Goal: Task Accomplishment & Management: Manage account settings

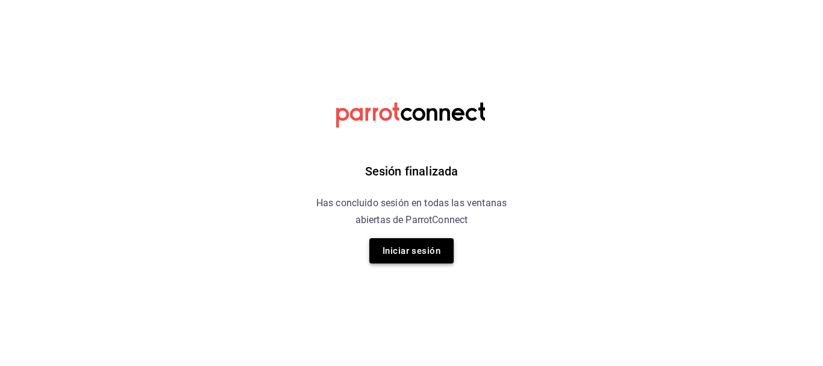
click at [407, 247] on button "Iniciar sesión" at bounding box center [411, 250] width 84 height 25
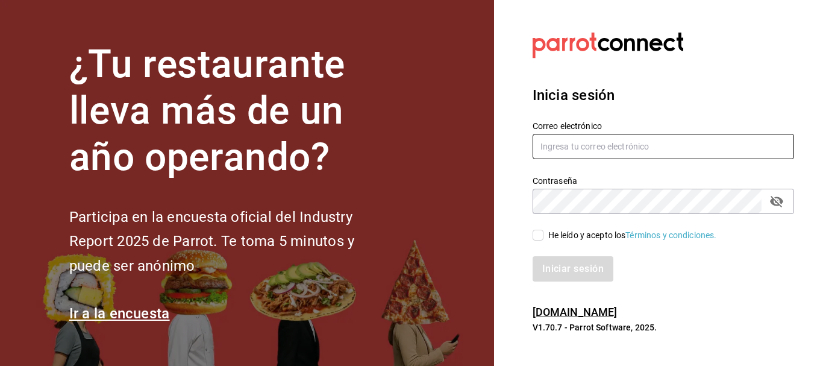
type input "[PERSON_NAME][EMAIL_ADDRESS][PERSON_NAME][DOMAIN_NAME]"
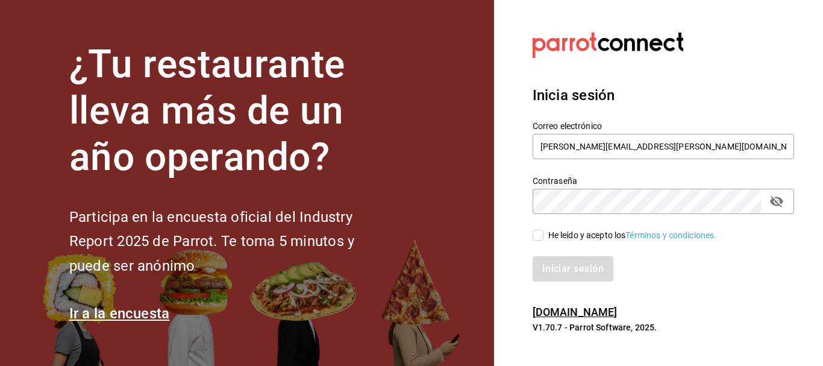
click at [578, 233] on div "He leído y acepto los Términos y condiciones." at bounding box center [632, 235] width 169 height 13
click at [543, 233] on input "He leído y acepto los Términos y condiciones." at bounding box center [538, 235] width 11 height 11
checkbox input "true"
click at [578, 261] on button "Iniciar sesión" at bounding box center [574, 268] width 82 height 25
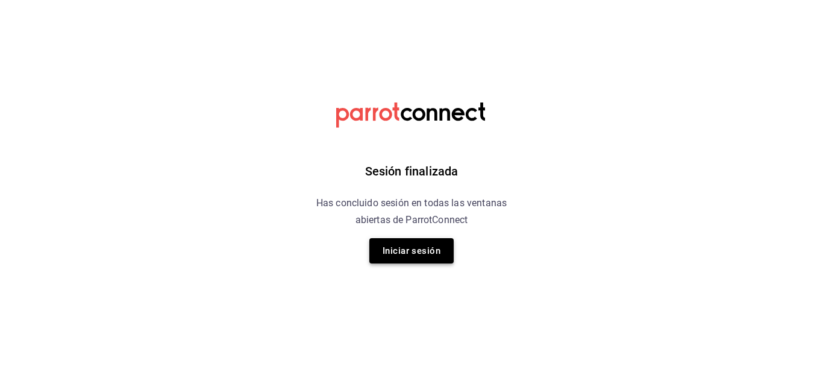
click at [434, 258] on button "Iniciar sesión" at bounding box center [411, 250] width 84 height 25
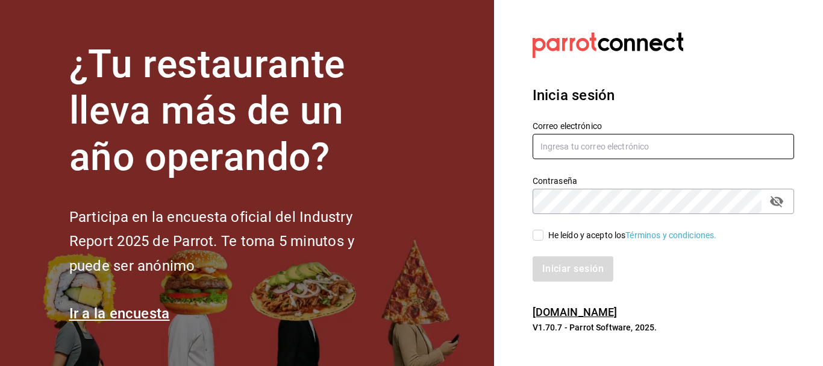
type input "luis.horacio.a.r@gmail.com"
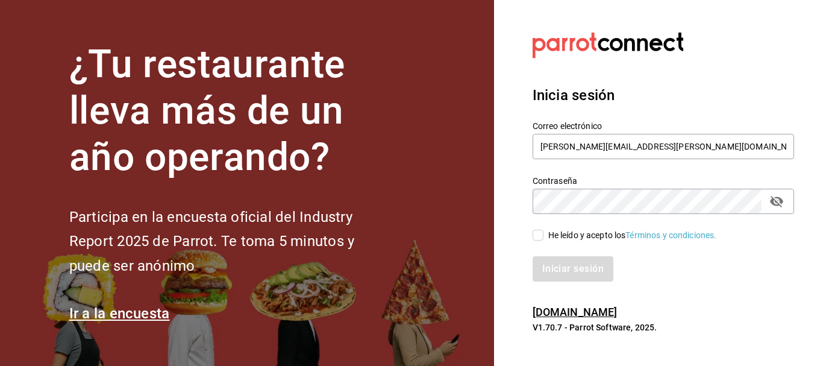
click at [575, 236] on div "He leído y acepto los Términos y condiciones." at bounding box center [632, 235] width 169 height 13
click at [543, 236] on input "He leído y acepto los Términos y condiciones." at bounding box center [538, 235] width 11 height 11
checkbox input "true"
click at [580, 263] on button "Iniciar sesión" at bounding box center [574, 268] width 82 height 25
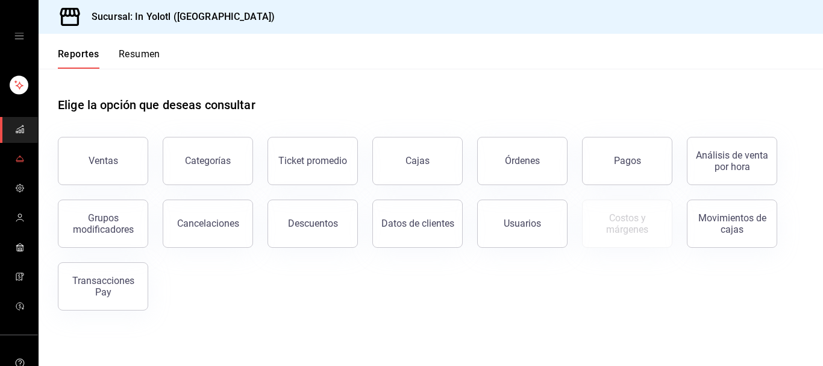
click at [23, 163] on link "mailbox folders" at bounding box center [19, 159] width 38 height 26
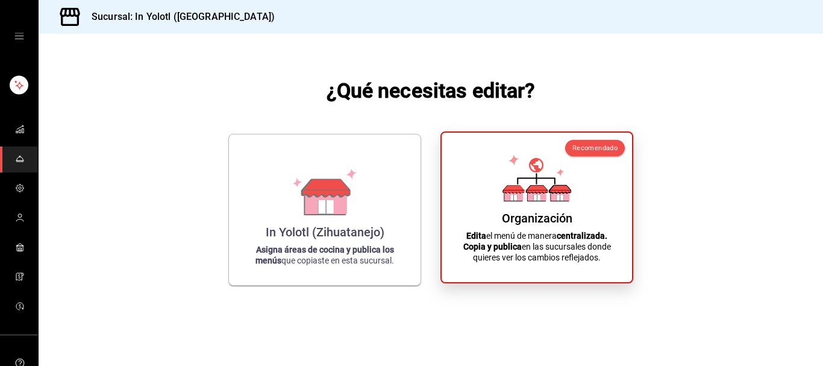
click at [502, 194] on icon at bounding box center [536, 177] width 69 height 47
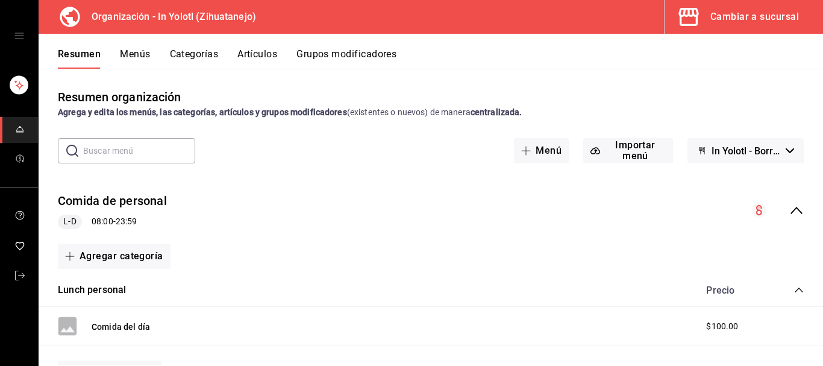
click at [135, 52] on button "Menús" at bounding box center [135, 58] width 30 height 20
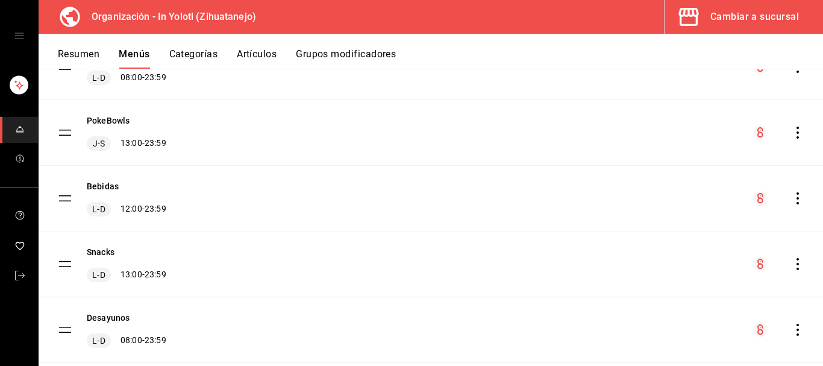
scroll to position [170, 0]
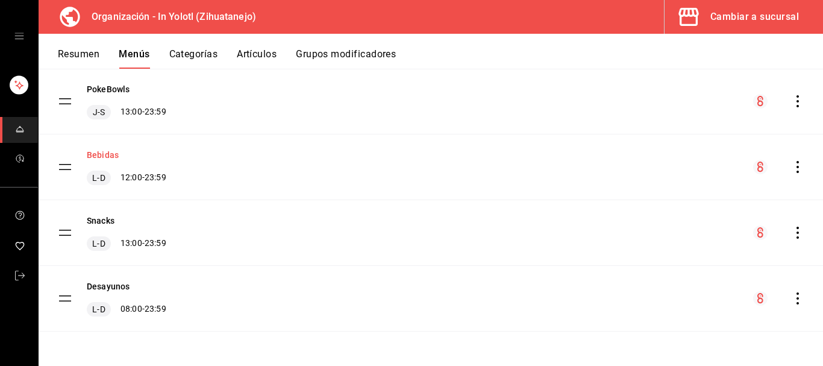
click at [107, 157] on button "Bebidas" at bounding box center [103, 155] width 32 height 12
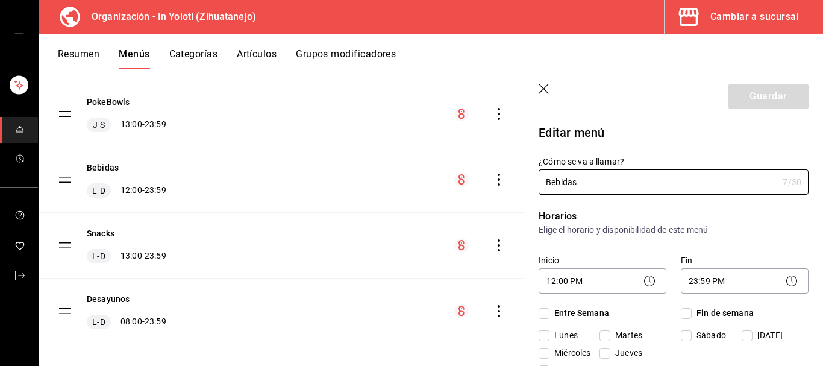
checkbox input "true"
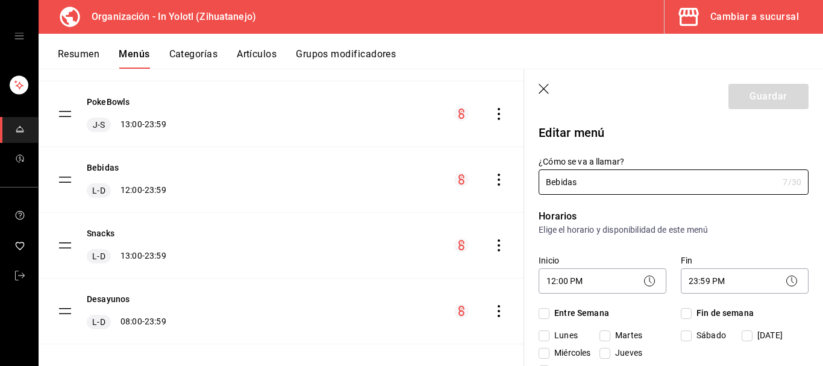
checkbox input "true"
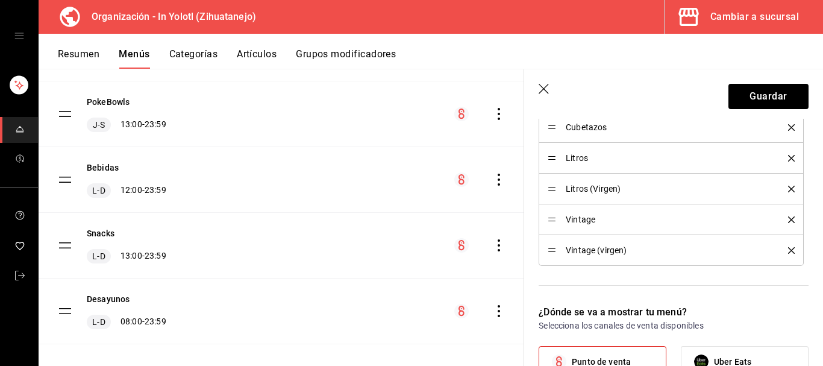
scroll to position [464, 0]
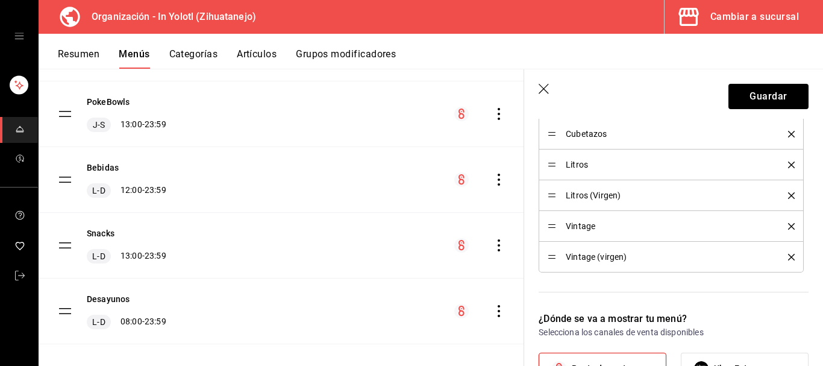
click at [542, 91] on icon "button" at bounding box center [545, 90] width 12 height 12
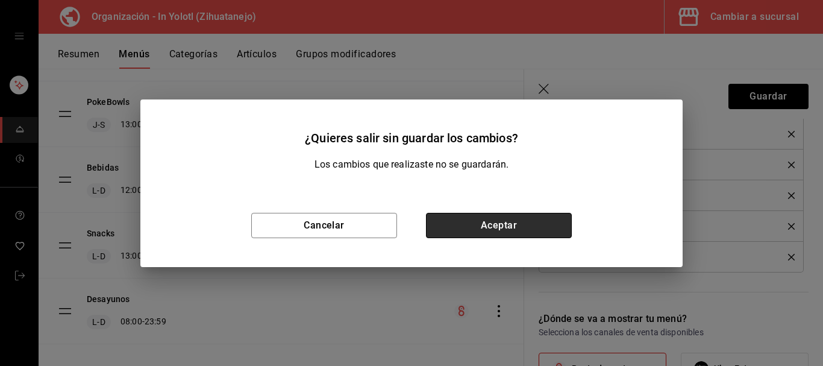
click at [493, 232] on button "Aceptar" at bounding box center [499, 225] width 146 height 25
checkbox input "false"
type input "1758656165717"
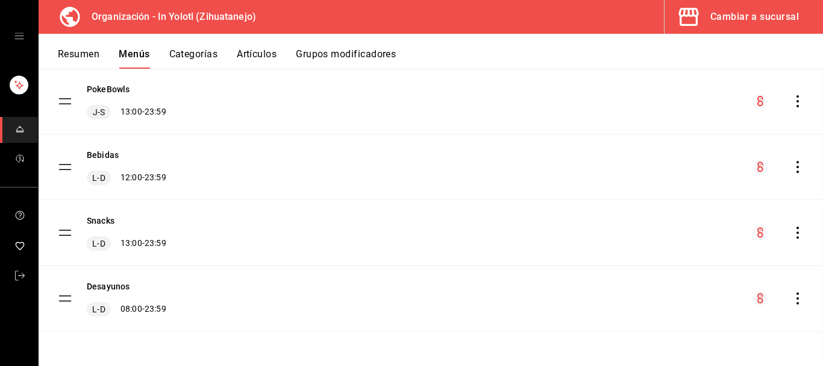
checkbox input "false"
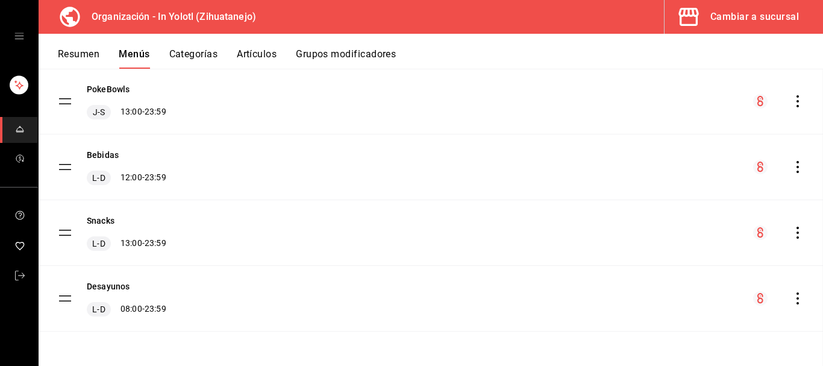
checkbox input "false"
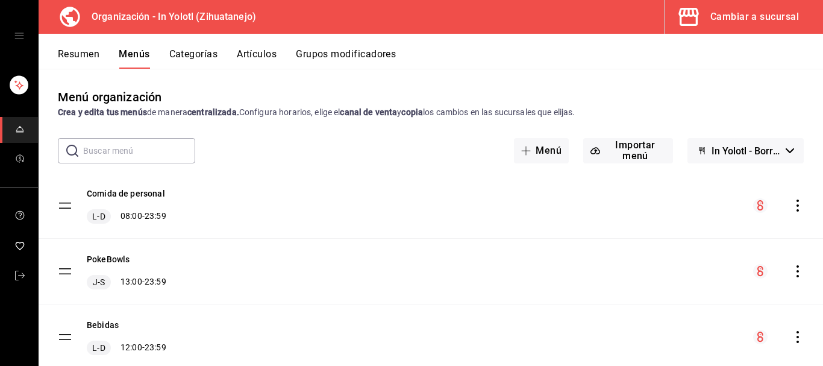
click at [185, 48] on button "Categorías" at bounding box center [193, 58] width 49 height 20
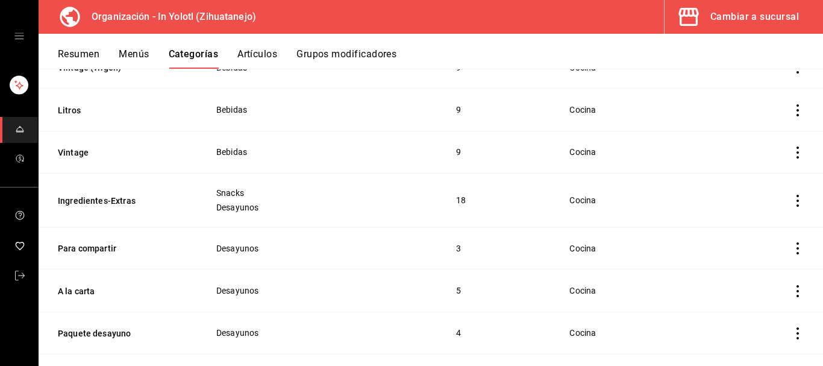
scroll to position [446, 0]
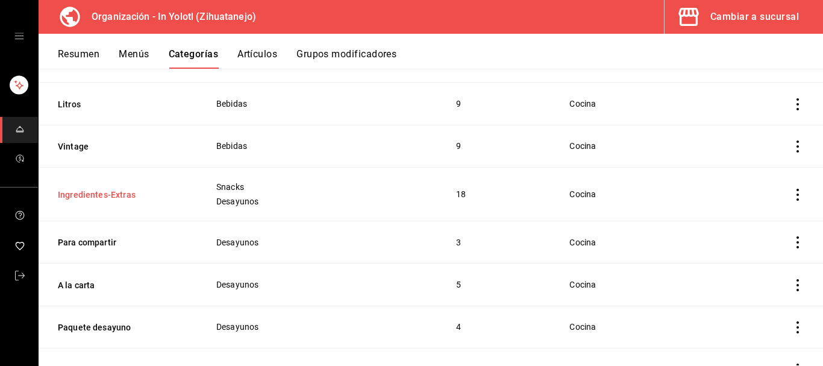
click at [120, 190] on button "Ingredientes-Extras" at bounding box center [118, 195] width 120 height 12
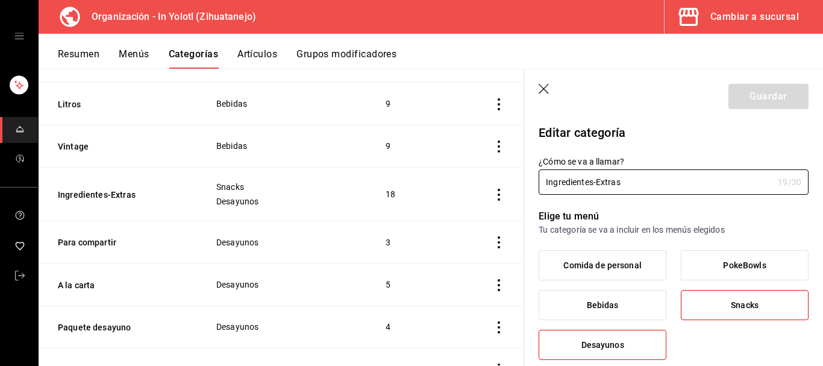
click at [540, 91] on icon "button" at bounding box center [545, 90] width 12 height 12
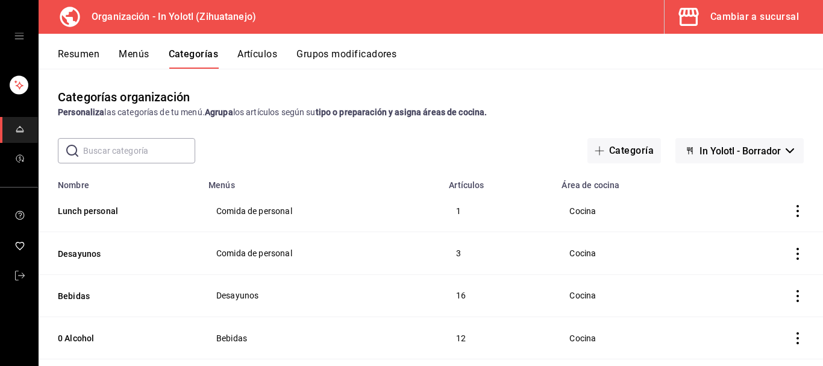
click at [263, 57] on button "Artículos" at bounding box center [257, 58] width 40 height 20
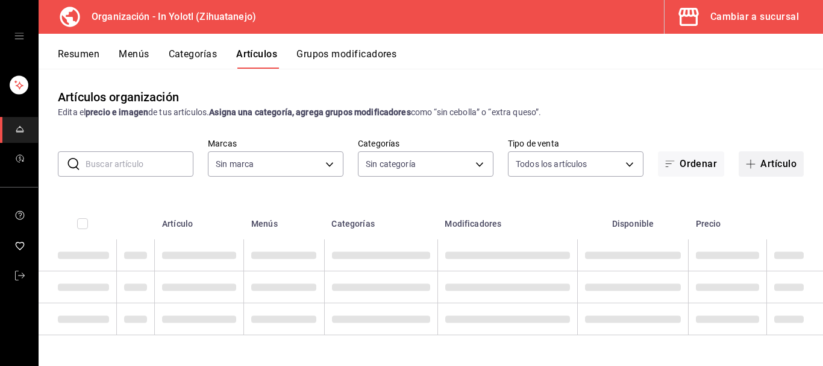
click at [763, 162] on button "Artículo" at bounding box center [771, 163] width 65 height 25
type input "eca2507a-1fda-4d9d-837e-0fc289364080"
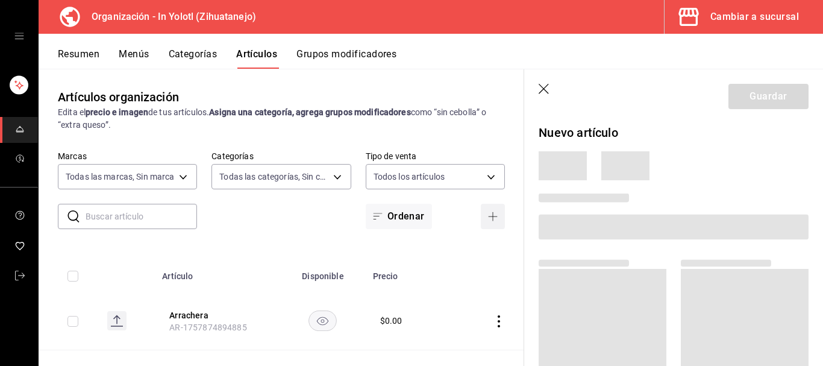
type input "5592d169-bbb8-41ff-b641-77b4a49ef952,392af7a9-f5b4-4ef3-8b4f-30cc77200440,2e3f4…"
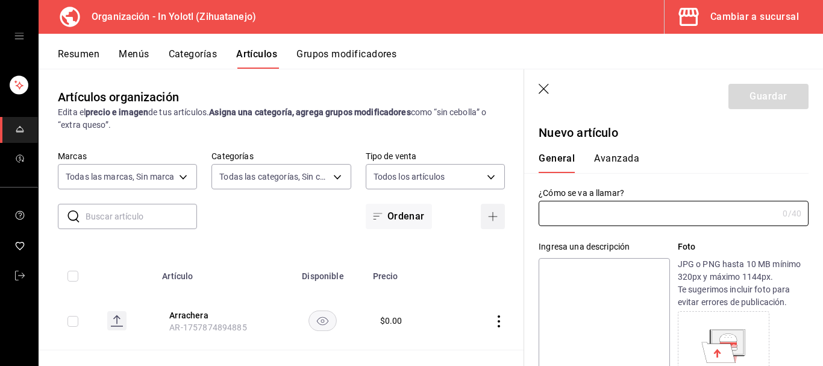
type input "AR-1758656458591"
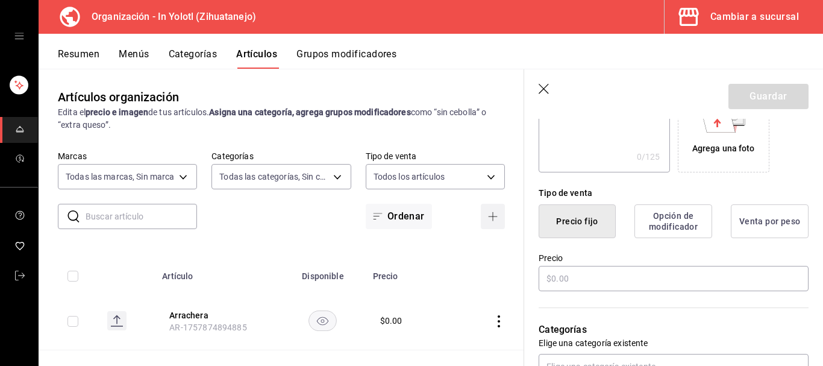
scroll to position [231, 0]
type input "Pan dulce"
click at [613, 281] on input "text" at bounding box center [674, 277] width 270 height 25
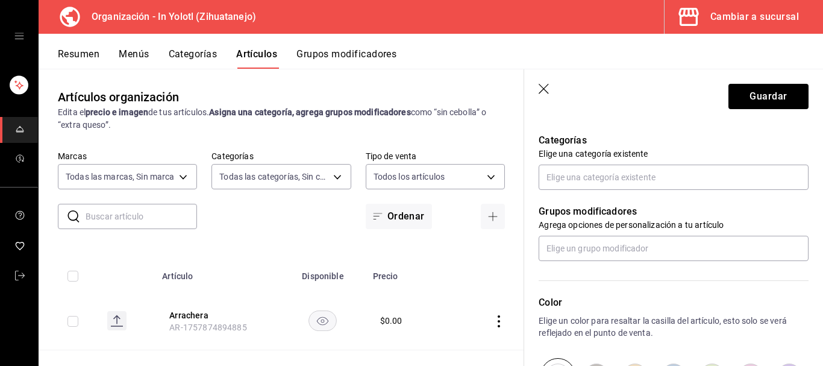
scroll to position [426, 0]
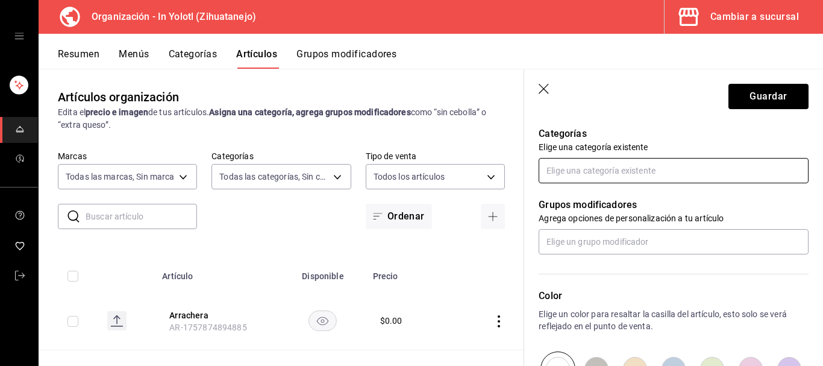
type input "$12.00"
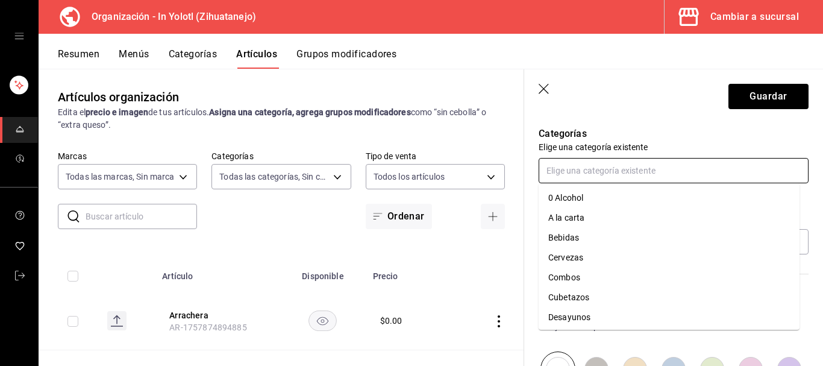
click at [674, 178] on input "text" at bounding box center [674, 170] width 270 height 25
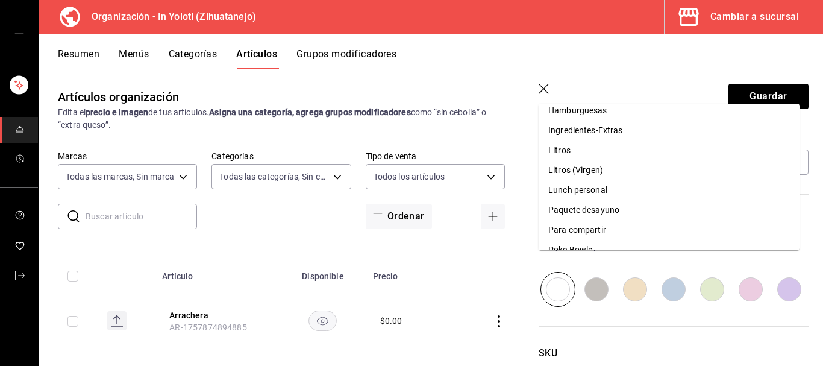
scroll to position [148, 0]
click at [595, 131] on li "Ingredientes-Extras" at bounding box center [669, 130] width 261 height 20
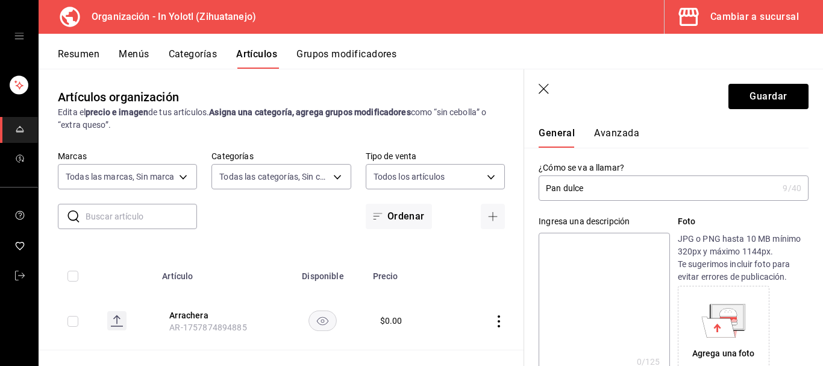
scroll to position [0, 0]
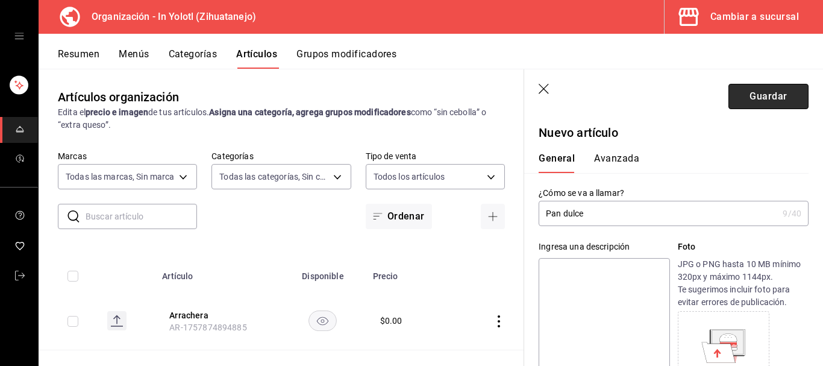
click at [748, 104] on button "Guardar" at bounding box center [768, 96] width 80 height 25
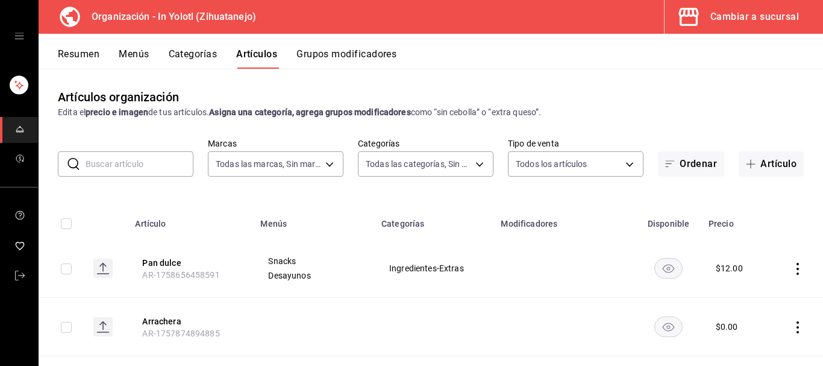
click at [131, 51] on button "Menús" at bounding box center [134, 58] width 30 height 20
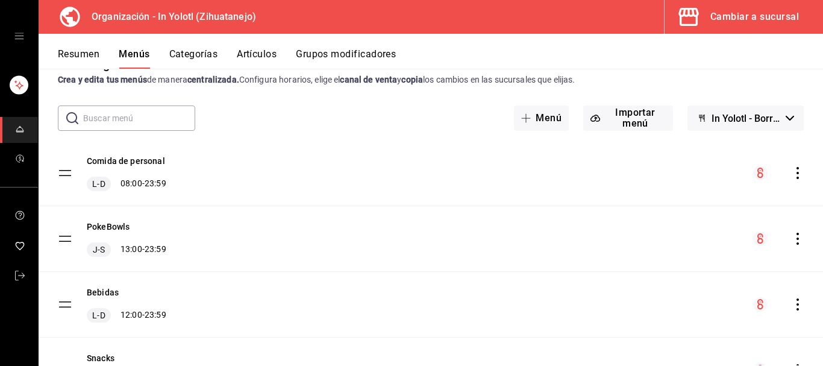
scroll to position [41, 0]
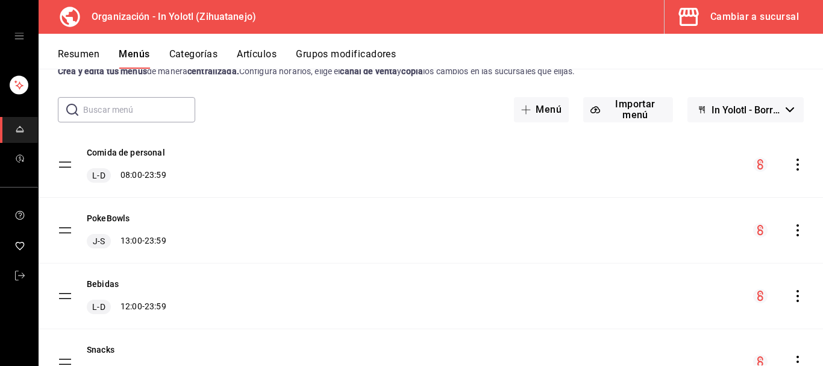
click at [796, 165] on icon "actions" at bounding box center [797, 164] width 2 height 12
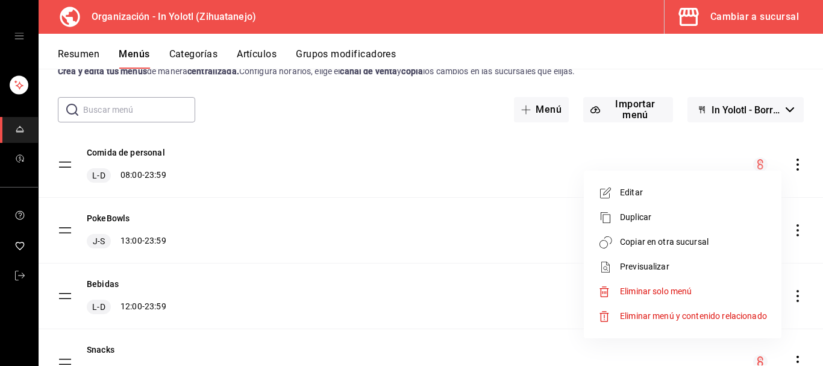
click at [657, 239] on span "Copiar en otra sucursal" at bounding box center [693, 242] width 147 height 13
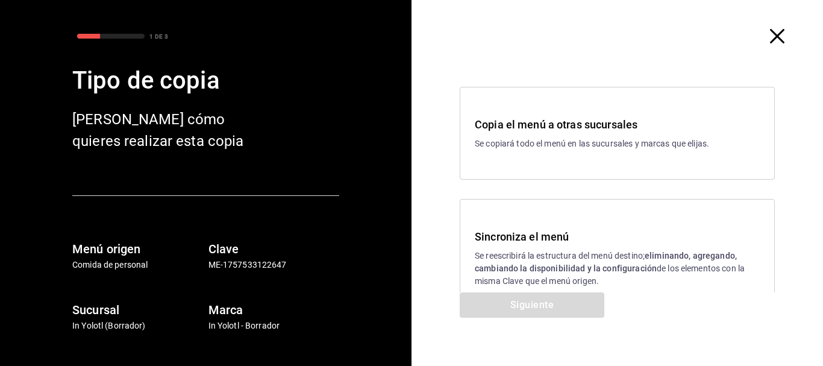
click at [551, 242] on h3 "Sincroniza el menú" at bounding box center [617, 236] width 285 height 16
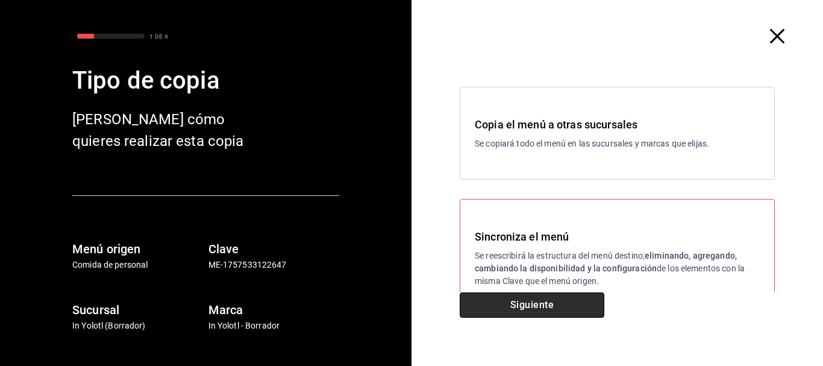
click at [551, 297] on button "Siguiente" at bounding box center [532, 304] width 145 height 25
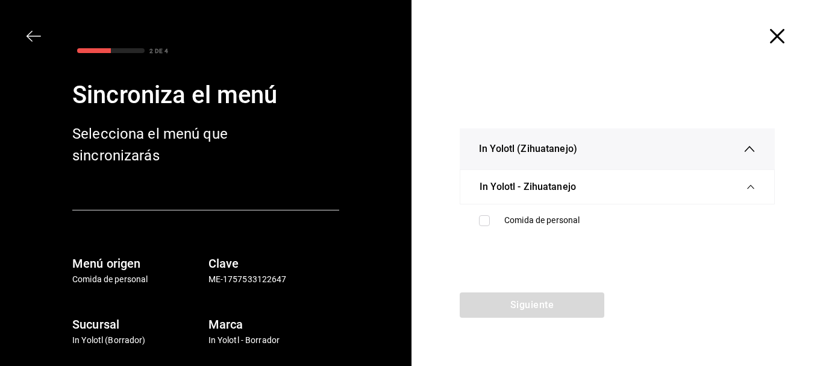
click at [537, 207] on ul "Comida de personal" at bounding box center [617, 220] width 315 height 32
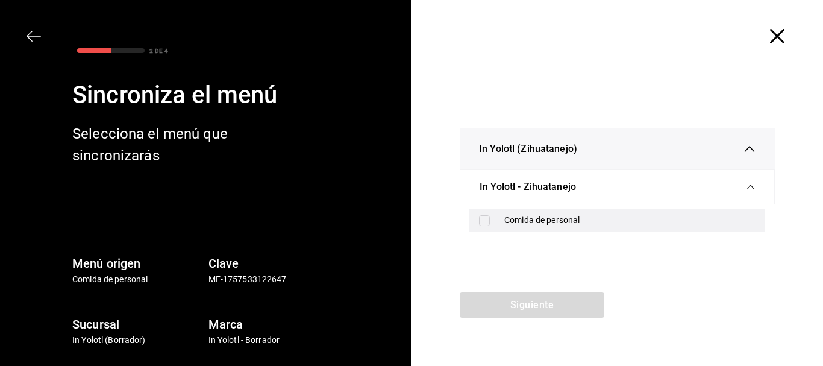
click at [537, 218] on div "Comida de personal" at bounding box center [629, 220] width 251 height 13
checkbox input "true"
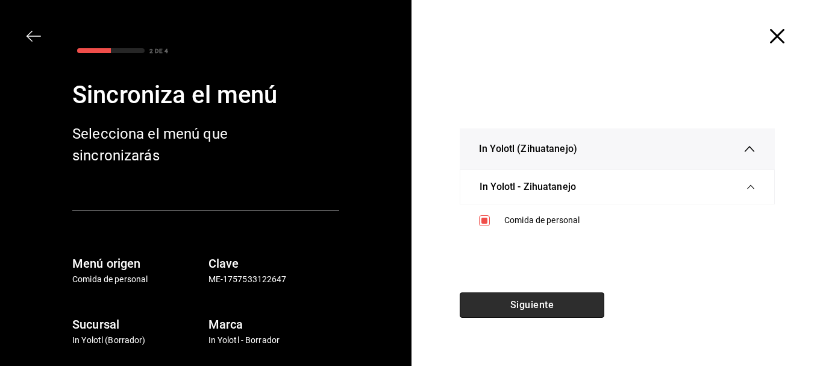
click at [546, 302] on button "Siguiente" at bounding box center [532, 304] width 145 height 25
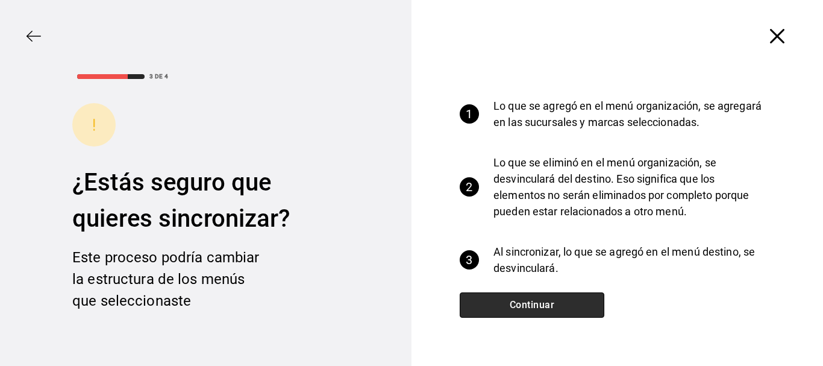
click at [546, 302] on button "Continuar" at bounding box center [532, 304] width 145 height 25
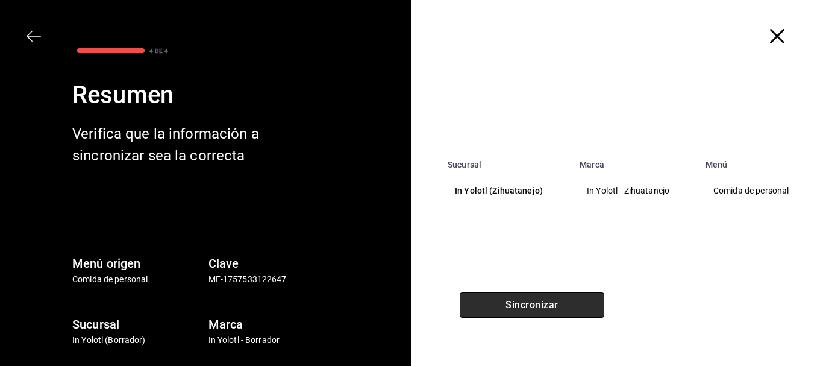
click at [546, 302] on button "Sincronizar" at bounding box center [532, 304] width 145 height 25
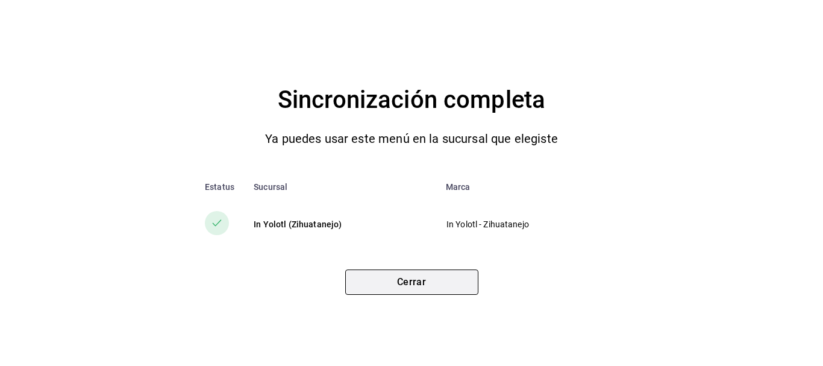
click at [422, 279] on button "Cerrar" at bounding box center [411, 281] width 133 height 25
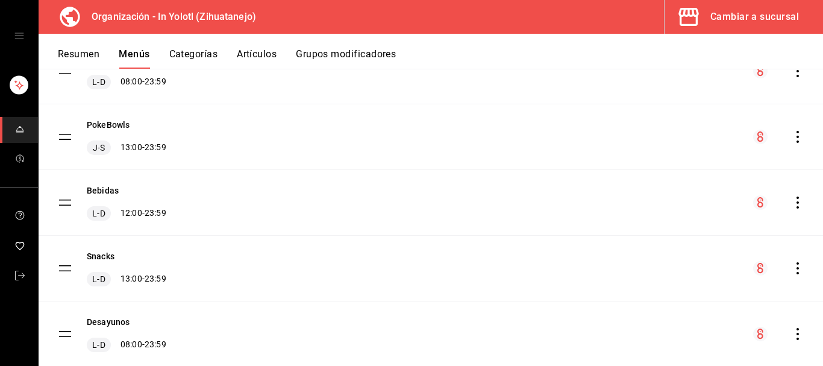
scroll to position [157, 0]
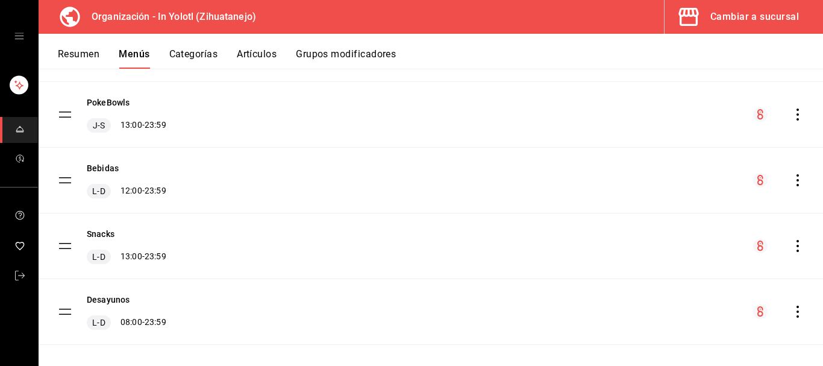
click at [792, 314] on icon "actions" at bounding box center [798, 311] width 12 height 12
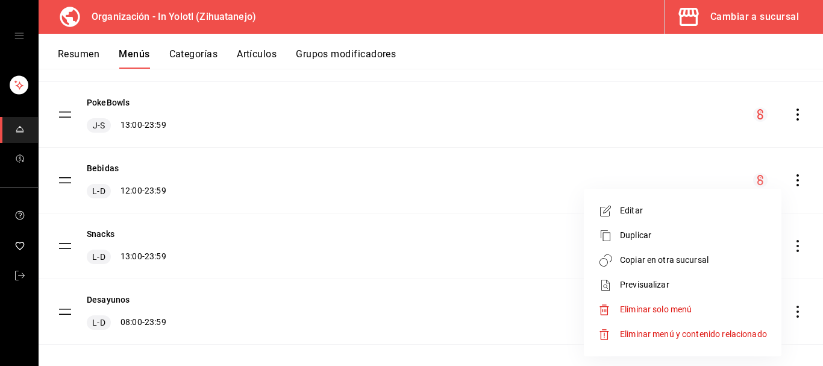
click at [704, 262] on span "Copiar en otra sucursal" at bounding box center [693, 260] width 147 height 13
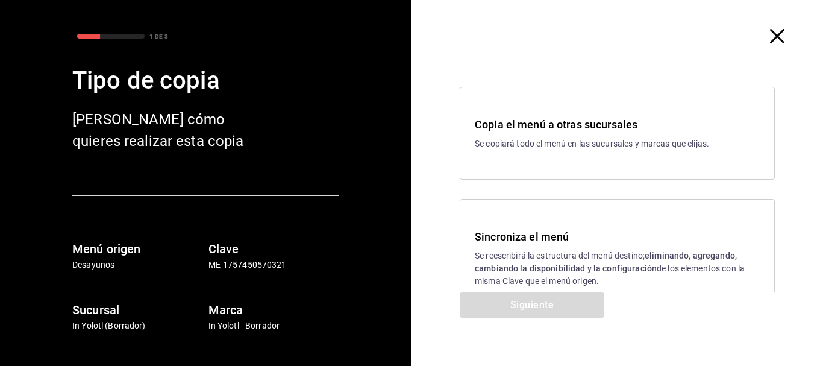
click at [546, 251] on p "Se reescribirá la estructura del menú destino; eliminando, agregando, cambiando…" at bounding box center [617, 268] width 285 height 38
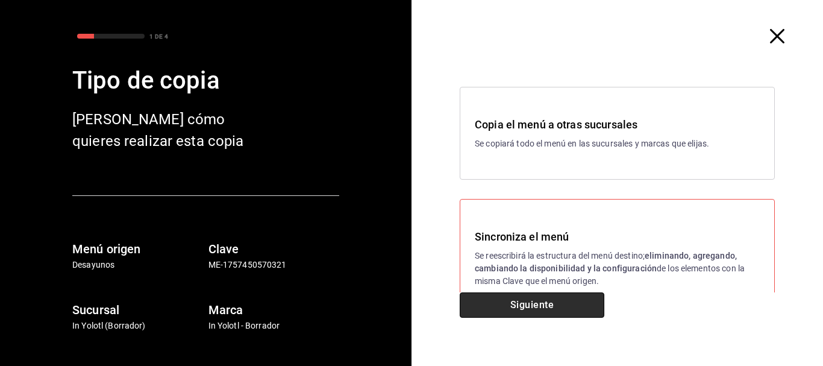
click at [549, 304] on button "Siguiente" at bounding box center [532, 304] width 145 height 25
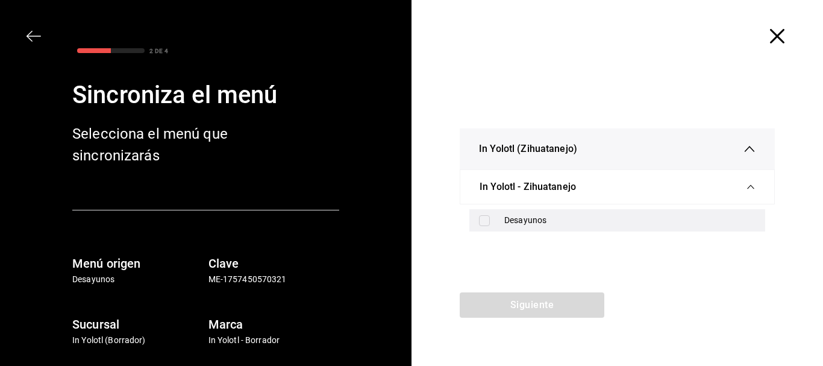
click at [519, 216] on div "Desayunos" at bounding box center [629, 220] width 251 height 13
checkbox input "true"
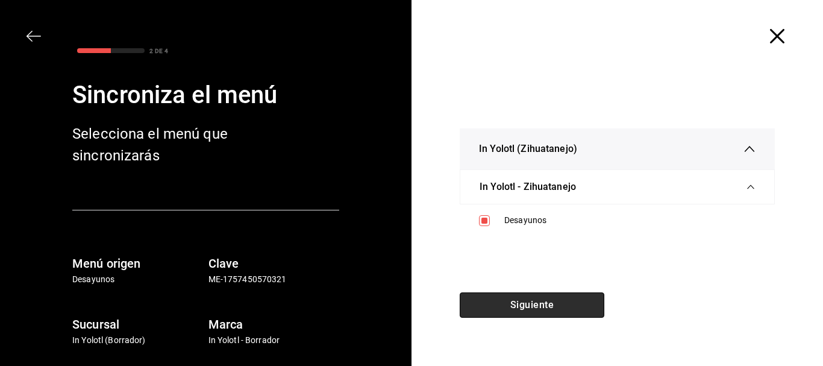
click at [545, 314] on button "Siguiente" at bounding box center [532, 304] width 145 height 25
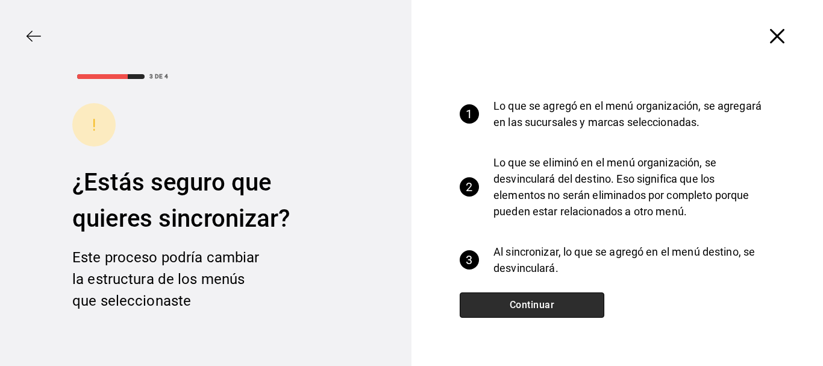
click at [533, 307] on button "Continuar" at bounding box center [532, 304] width 145 height 25
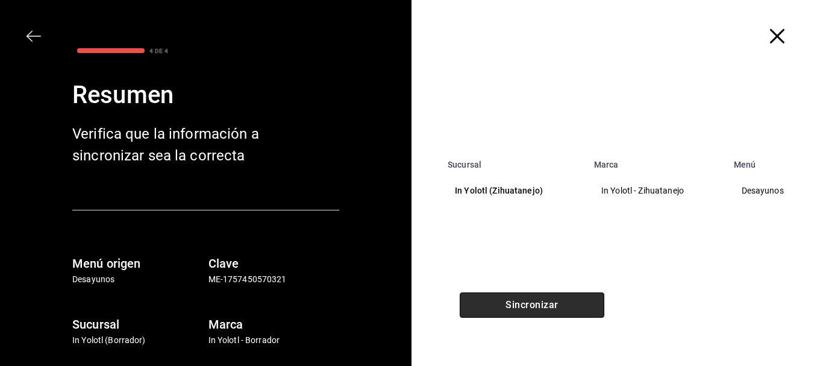
click at [533, 307] on button "Sincronizar" at bounding box center [532, 304] width 145 height 25
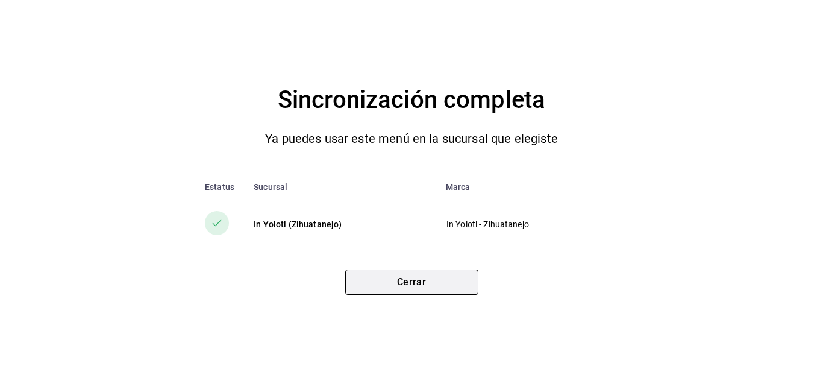
click at [449, 285] on button "Cerrar" at bounding box center [411, 281] width 133 height 25
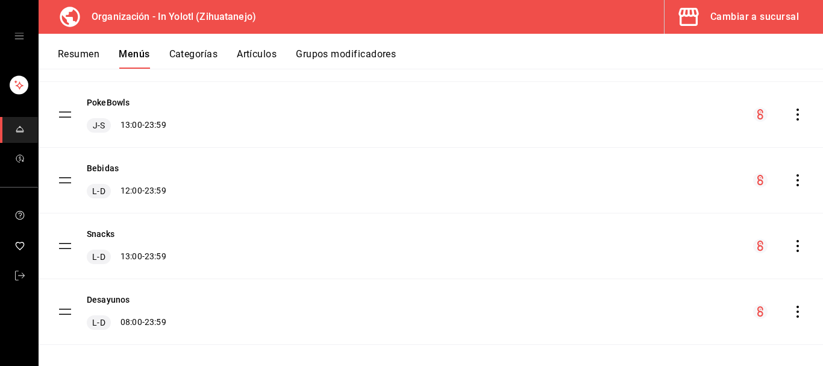
click at [792, 249] on icon "actions" at bounding box center [798, 246] width 12 height 12
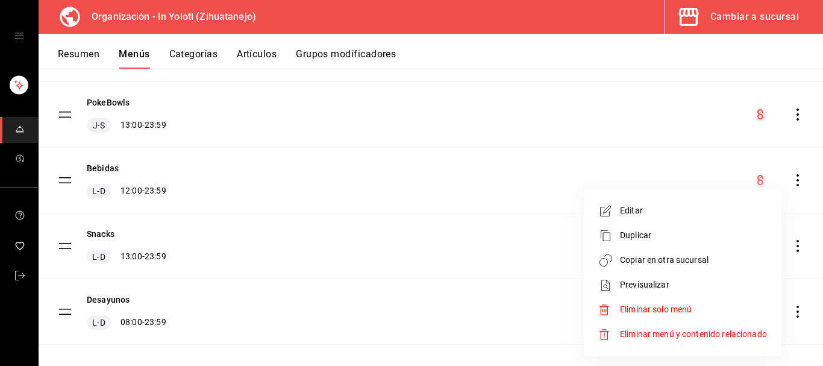
click at [685, 257] on span "Copiar en otra sucursal" at bounding box center [693, 260] width 147 height 13
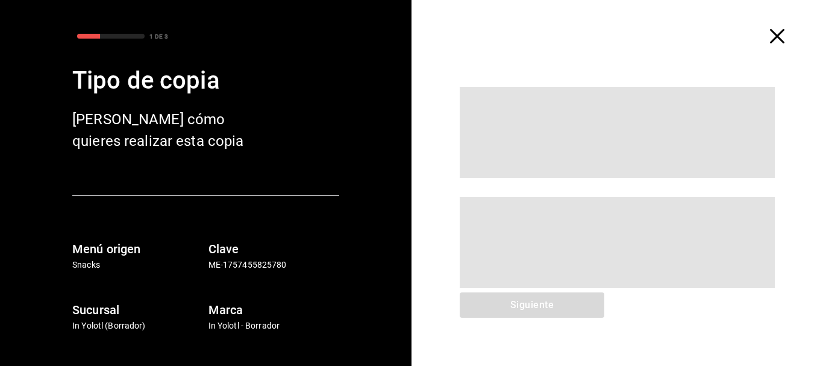
click at [490, 254] on span at bounding box center [617, 242] width 315 height 91
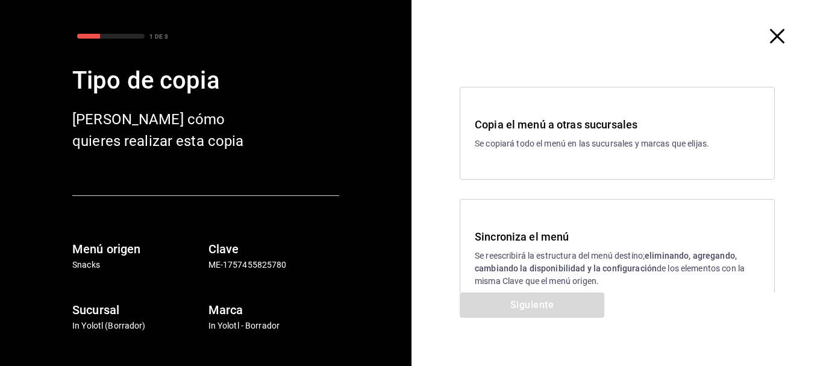
click at [490, 254] on p "Se reescribirá la estructura del menú destino; eliminando, agregando, cambiando…" at bounding box center [617, 268] width 285 height 38
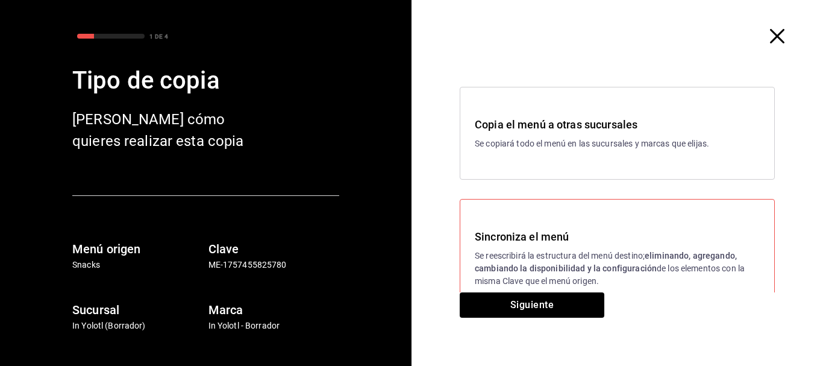
click at [507, 290] on div "Sincroniza el menú Se reescribirá la estructura del menú destino; eliminando, a…" at bounding box center [617, 258] width 315 height 118
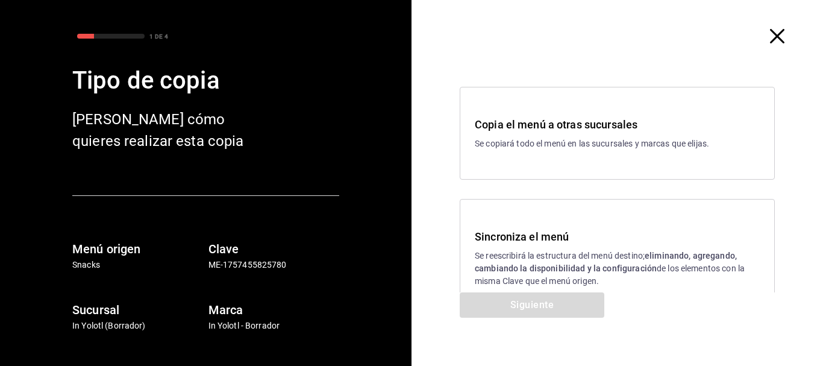
click at [534, 252] on p "Se reescribirá la estructura del menú destino; eliminando, agregando, cambiando…" at bounding box center [617, 268] width 285 height 38
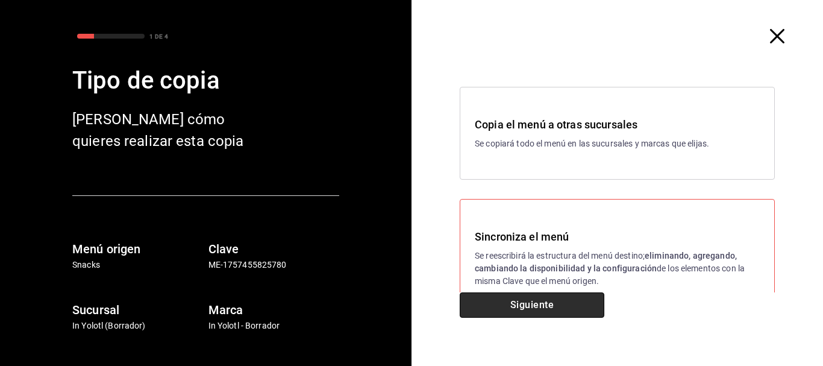
click at [542, 295] on button "Siguiente" at bounding box center [532, 304] width 145 height 25
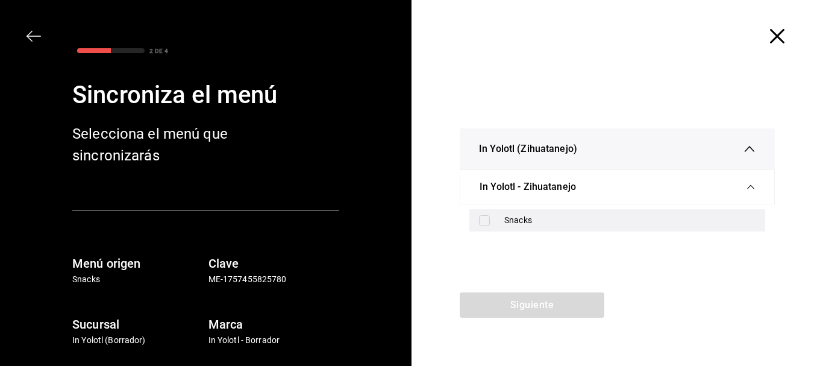
click at [515, 219] on div "Snacks" at bounding box center [629, 220] width 251 height 13
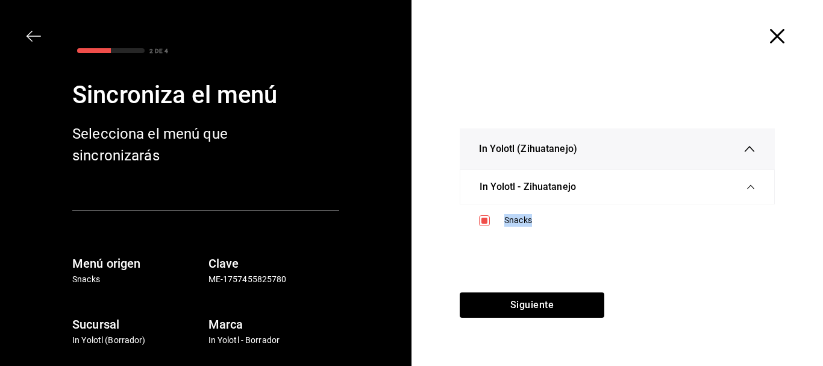
drag, startPoint x: 515, startPoint y: 219, endPoint x: 529, endPoint y: 275, distance: 57.1
click at [516, 228] on div "Snacks" at bounding box center [617, 220] width 296 height 22
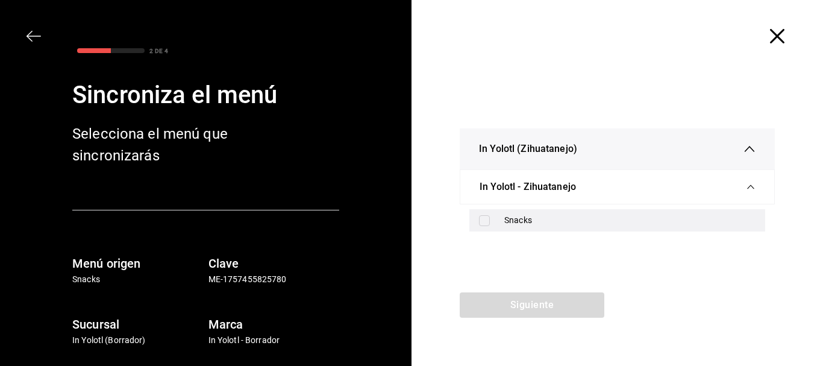
click at [496, 218] on div "Snacks" at bounding box center [617, 220] width 296 height 22
checkbox input "true"
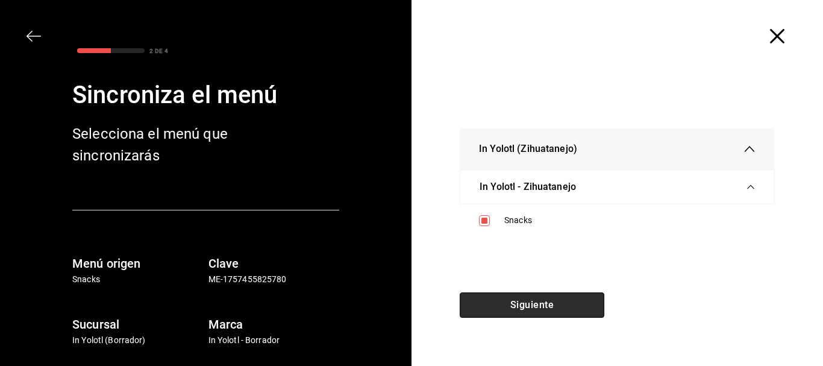
click at [522, 304] on button "Siguiente" at bounding box center [532, 304] width 145 height 25
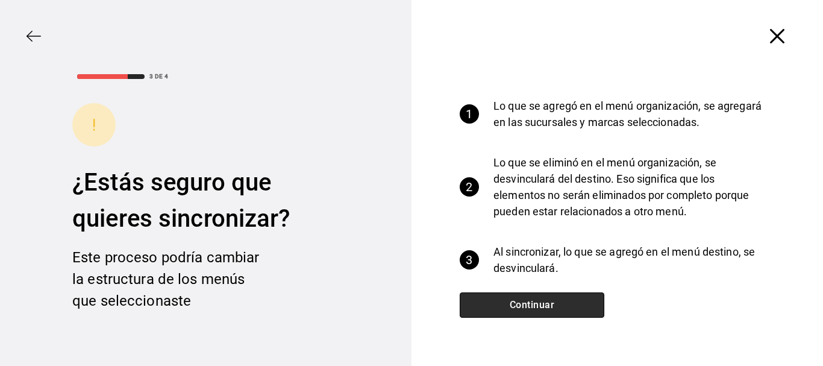
click at [522, 304] on button "Continuar" at bounding box center [532, 304] width 145 height 25
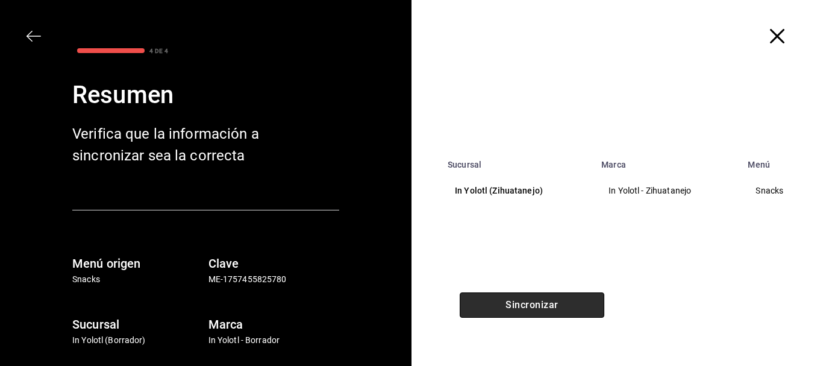
click at [522, 304] on button "Sincronizar" at bounding box center [532, 304] width 145 height 25
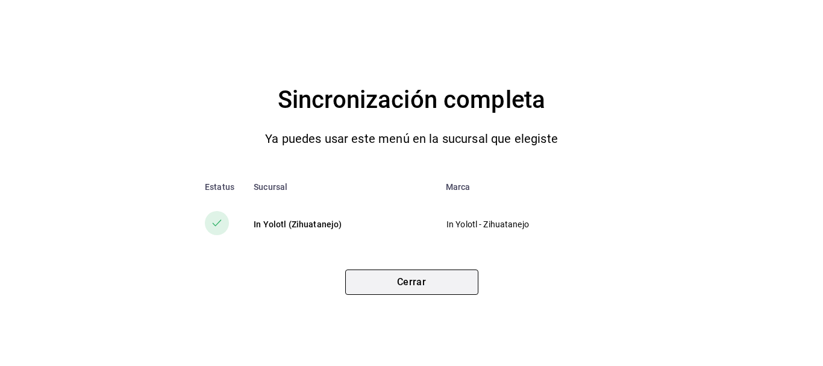
click at [402, 277] on button "Cerrar" at bounding box center [411, 281] width 133 height 25
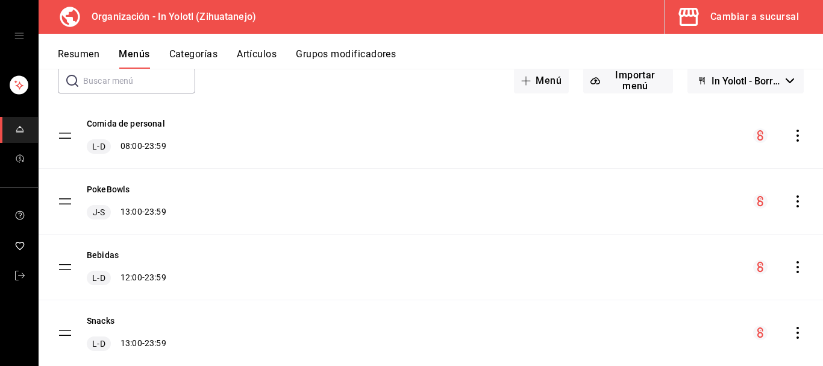
scroll to position [64, 0]
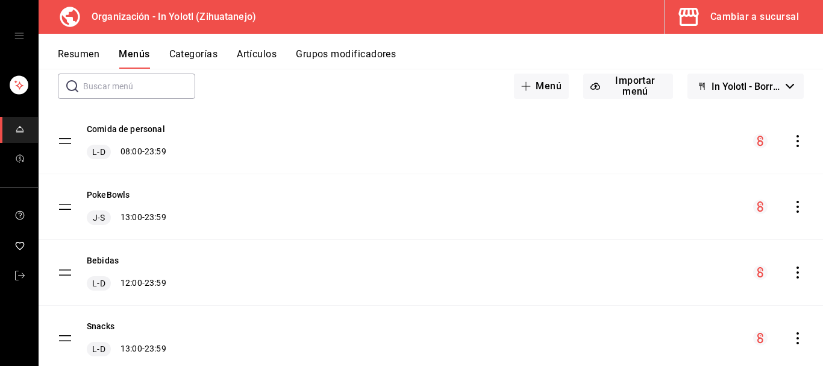
click at [792, 204] on icon "actions" at bounding box center [798, 207] width 12 height 12
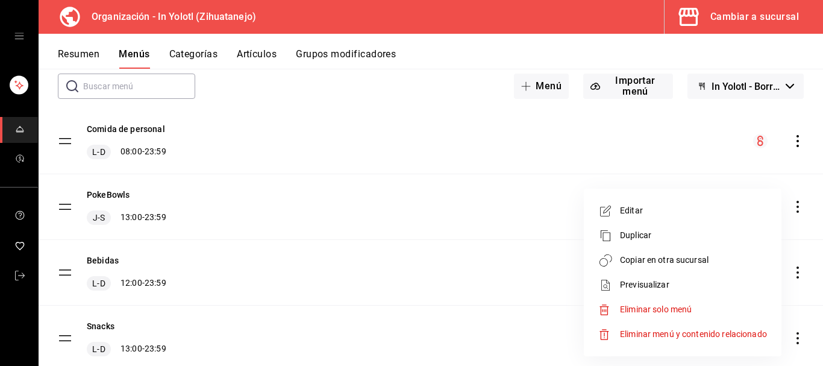
click at [666, 267] on li "Copiar en otra sucursal" at bounding box center [683, 260] width 188 height 25
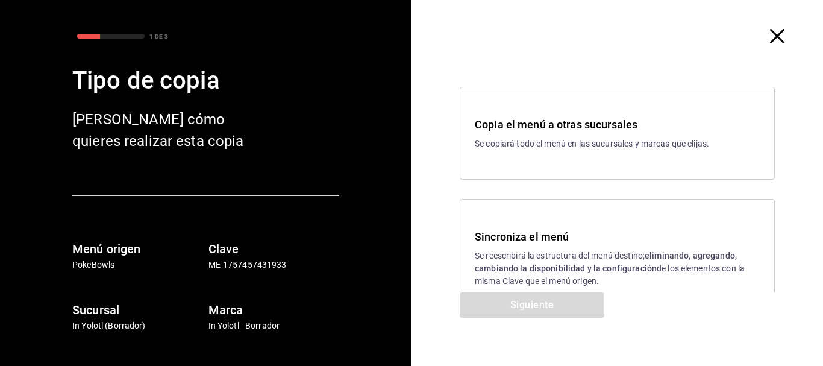
click at [517, 246] on div "Sincroniza el menú Se reescribirá la estructura del menú destino; eliminando, a…" at bounding box center [617, 257] width 285 height 59
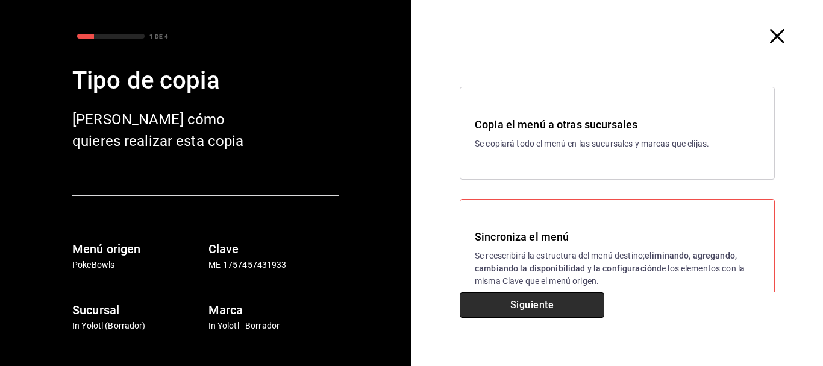
click at [529, 311] on button "Siguiente" at bounding box center [532, 304] width 145 height 25
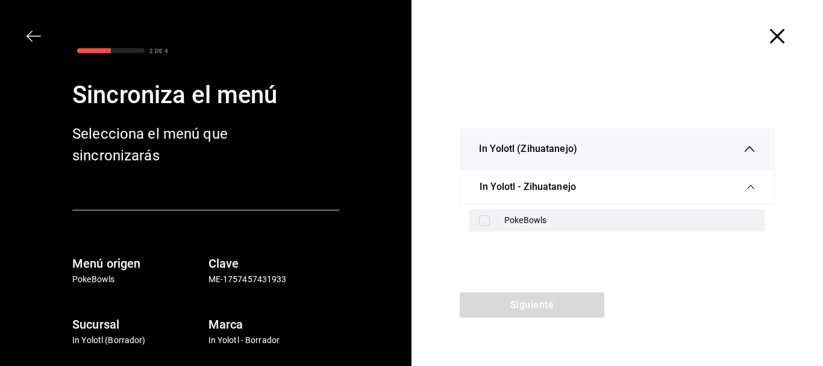
click at [493, 219] on label at bounding box center [487, 220] width 16 height 11
click at [490, 219] on input "checkbox" at bounding box center [484, 220] width 11 height 11
click at [486, 217] on input "checkbox" at bounding box center [484, 220] width 11 height 11
checkbox input "true"
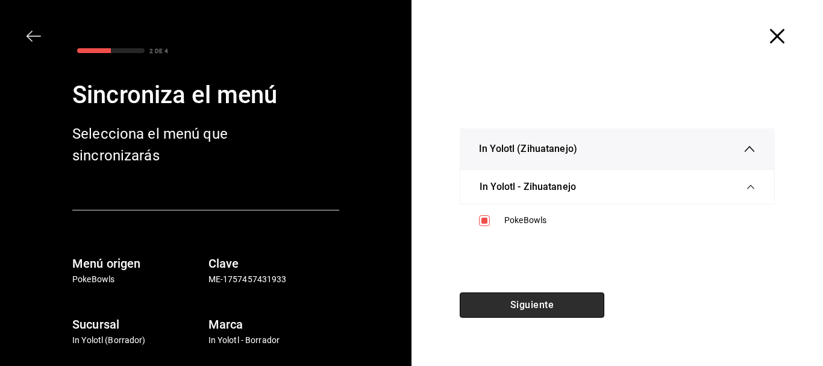
click at [516, 310] on button "Siguiente" at bounding box center [532, 304] width 145 height 25
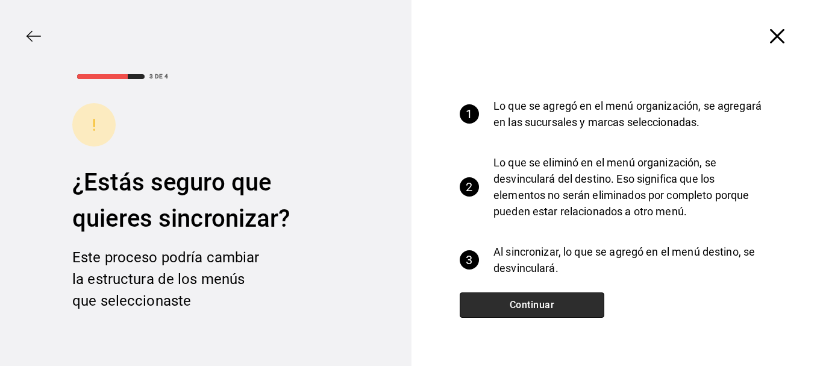
click at [516, 310] on button "Continuar" at bounding box center [532, 304] width 145 height 25
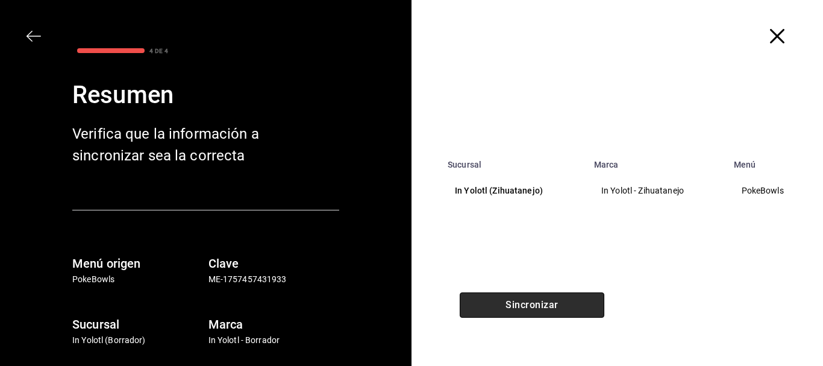
click at [516, 310] on button "Sincronizar" at bounding box center [532, 304] width 145 height 25
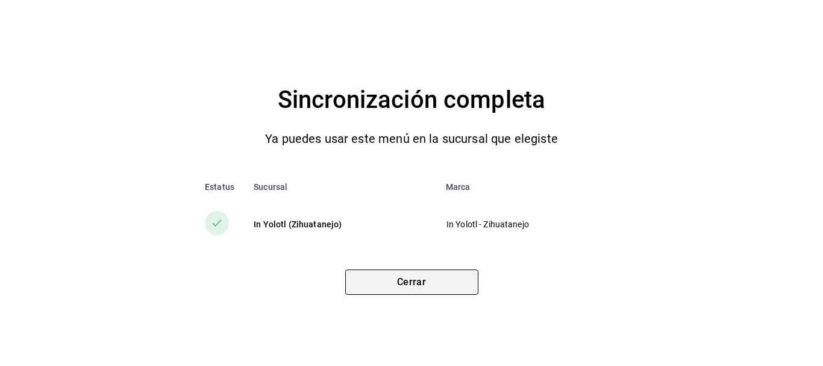
click at [433, 282] on button "Cerrar" at bounding box center [411, 281] width 133 height 25
